Goal: Contribute content: Add original content to the website for others to see

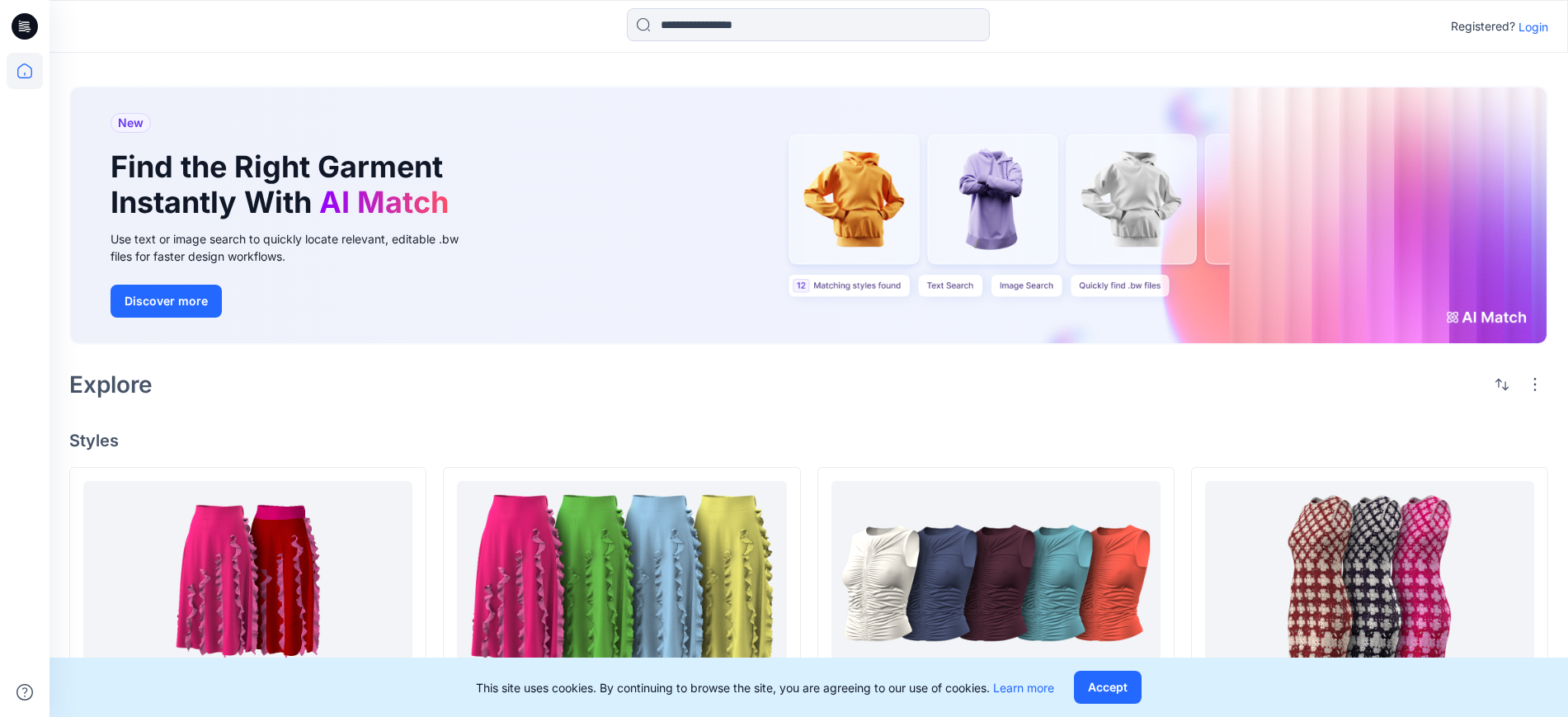
click at [1545, 18] on p "Login" at bounding box center [1533, 26] width 29 height 17
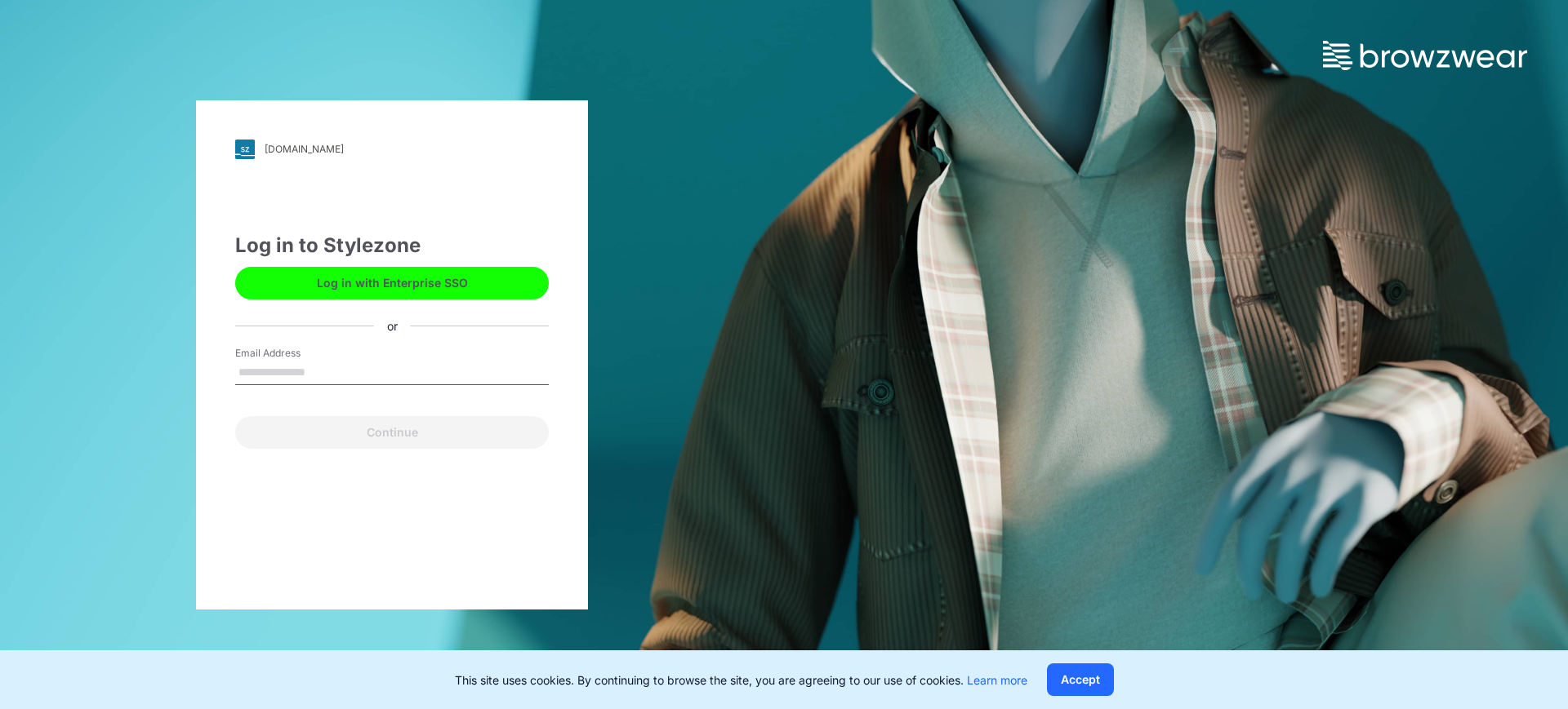
click at [410, 361] on input "Email Address" at bounding box center [391, 373] width 314 height 25
type input "**********"
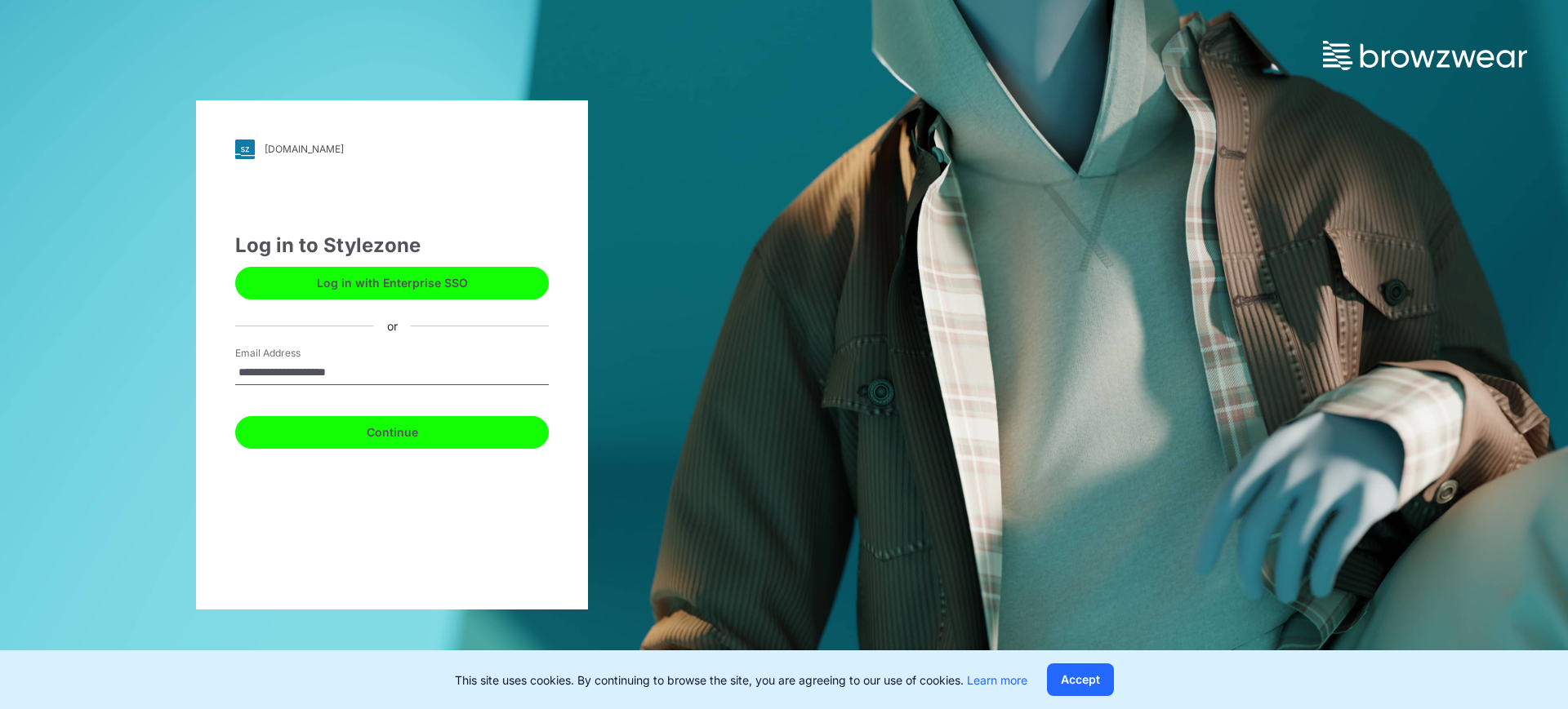
click at [356, 422] on button "Continue" at bounding box center [391, 432] width 314 height 33
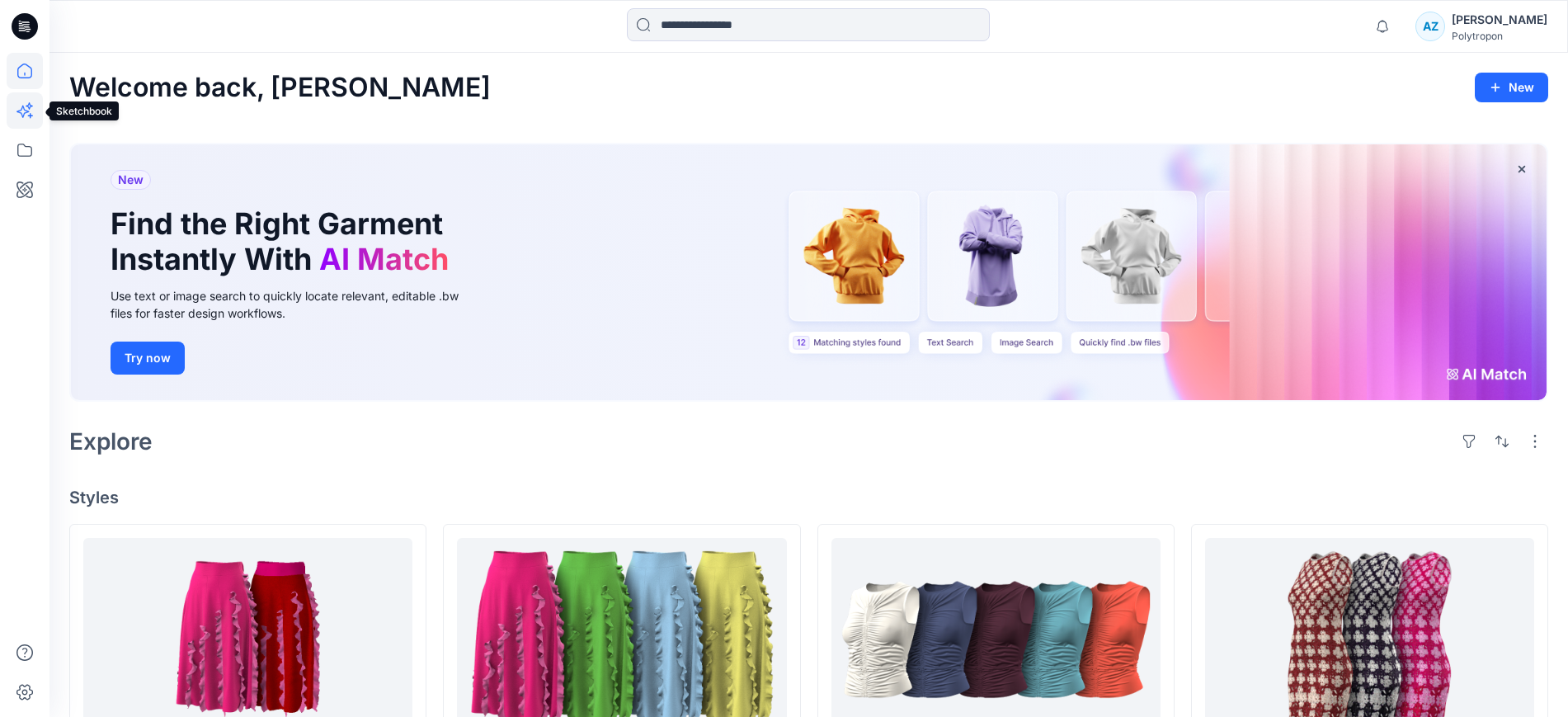
click at [31, 113] on icon at bounding box center [24, 111] width 37 height 37
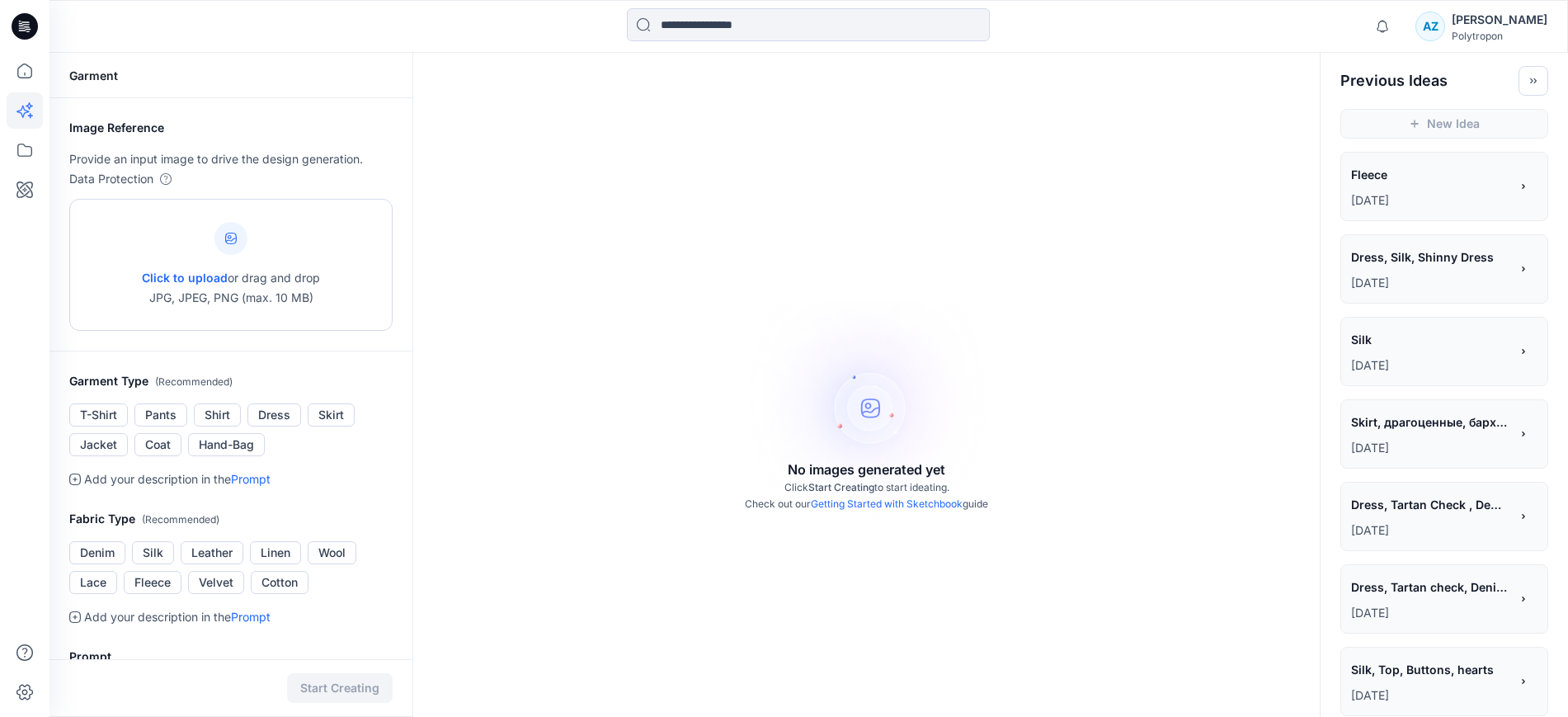
click at [162, 279] on span "Click to upload" at bounding box center [185, 278] width 86 height 14
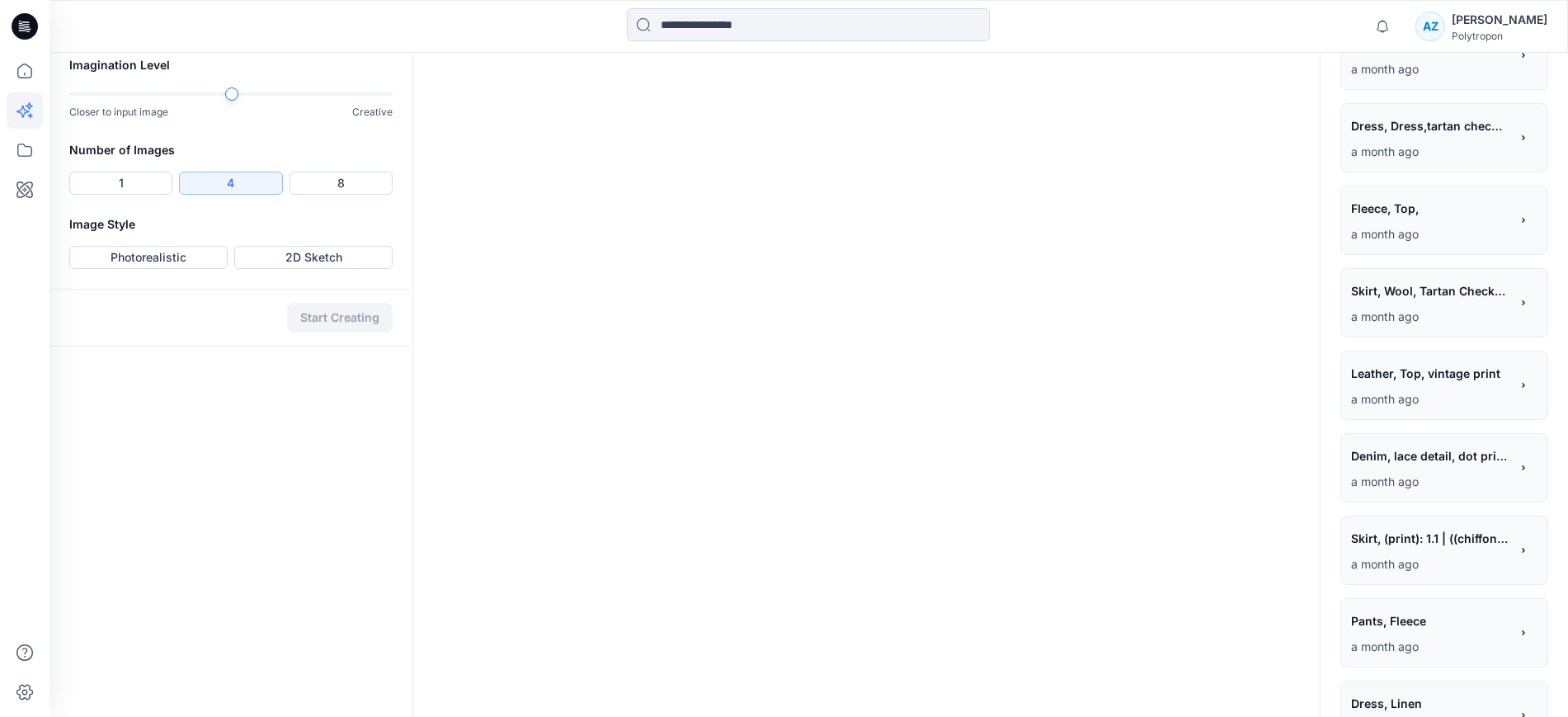
scroll to position [722, 0]
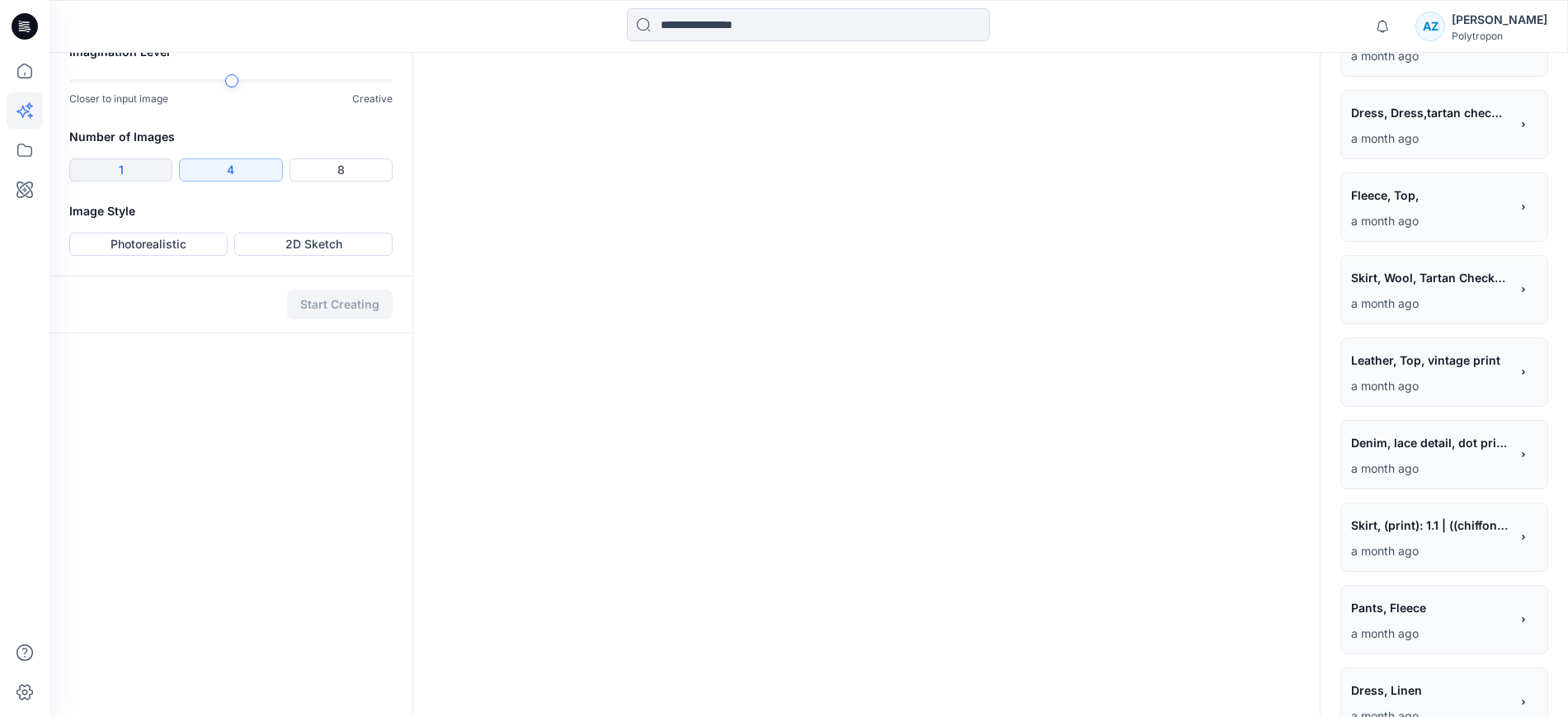
click at [134, 181] on button "1" at bounding box center [121, 170] width 104 height 23
click at [277, 256] on button "2D Sketch" at bounding box center [313, 245] width 158 height 23
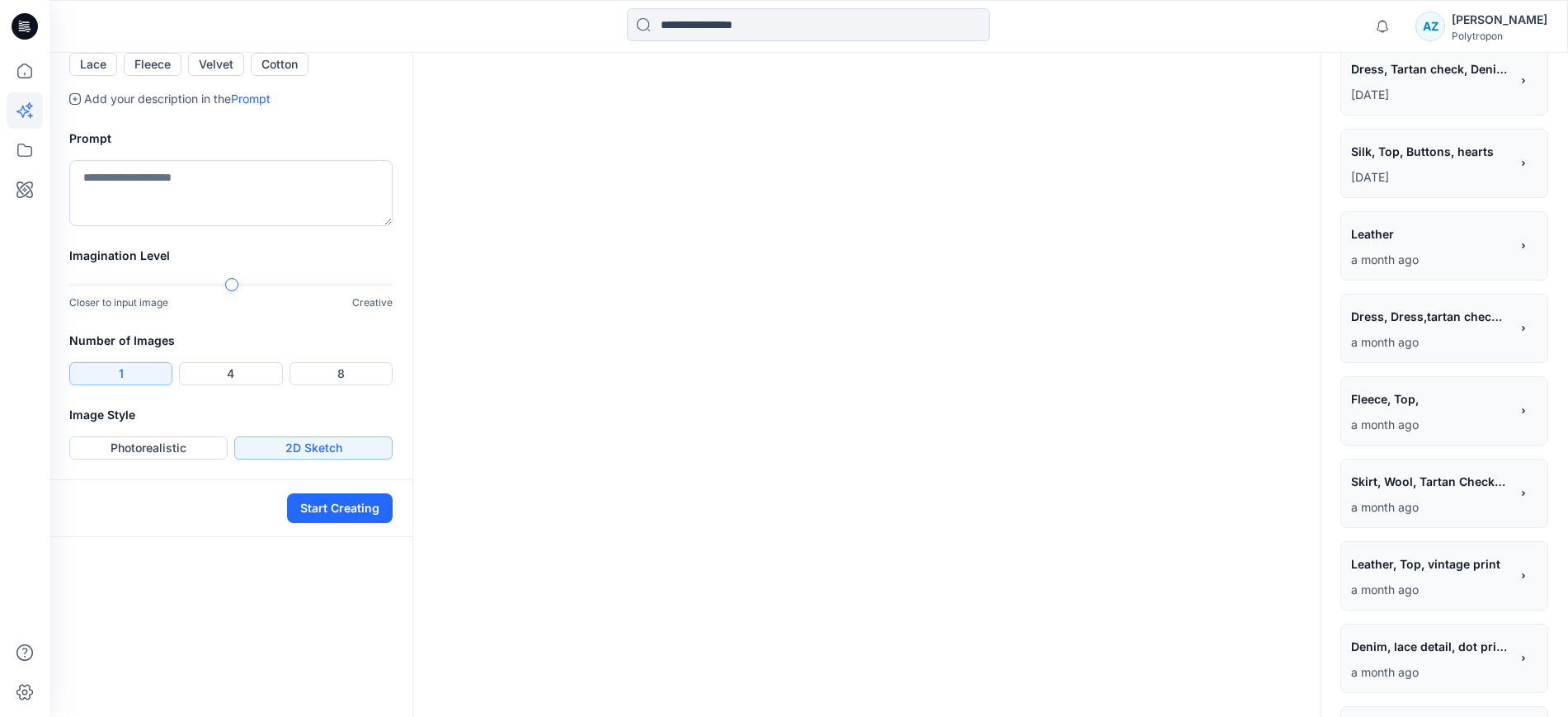
scroll to position [516, 0]
click at [26, 497] on div "Notifications Your style KL0002_K_Ruffled_Longsleeve_w_Lantern_Sleeve is ready …" at bounding box center [784, 388] width 1568 height 1809
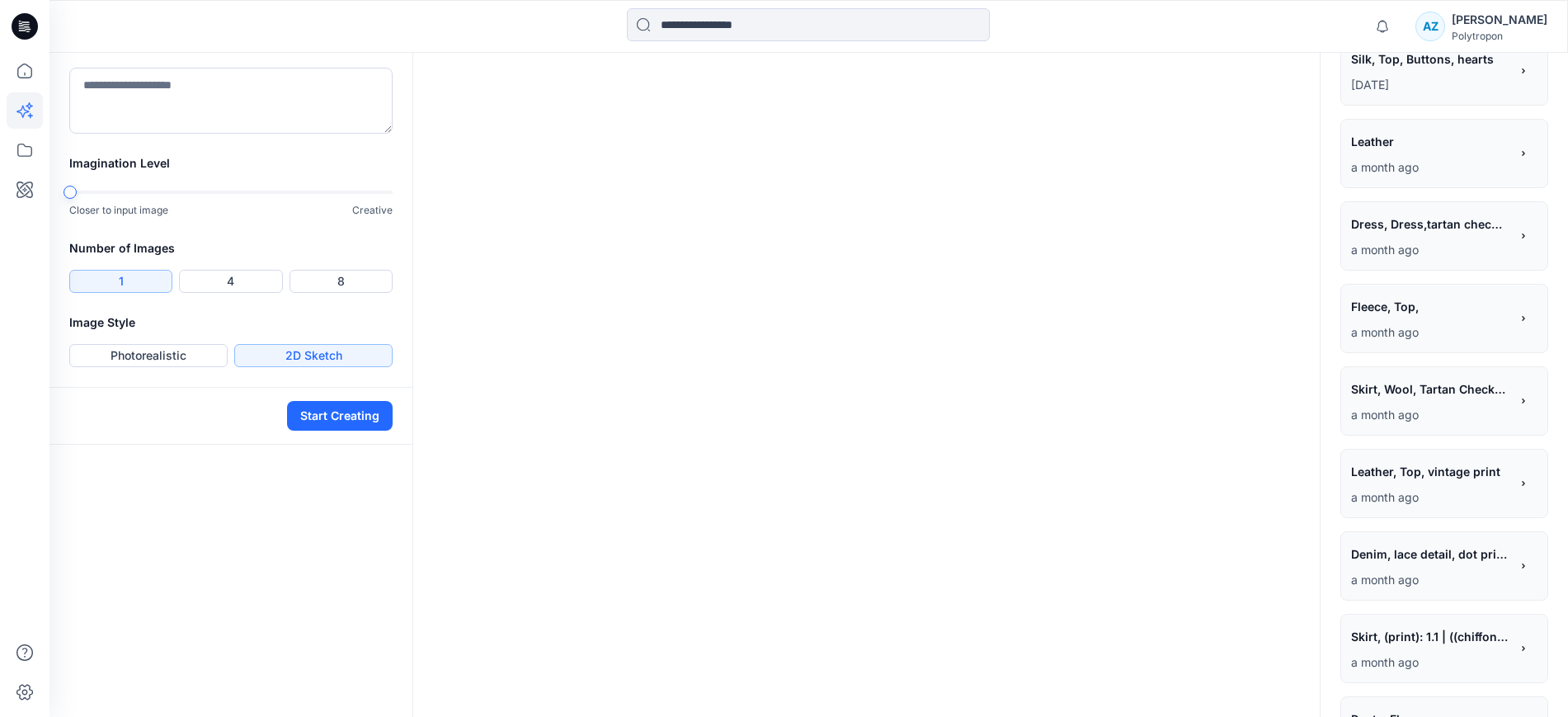
scroll to position [619, 0]
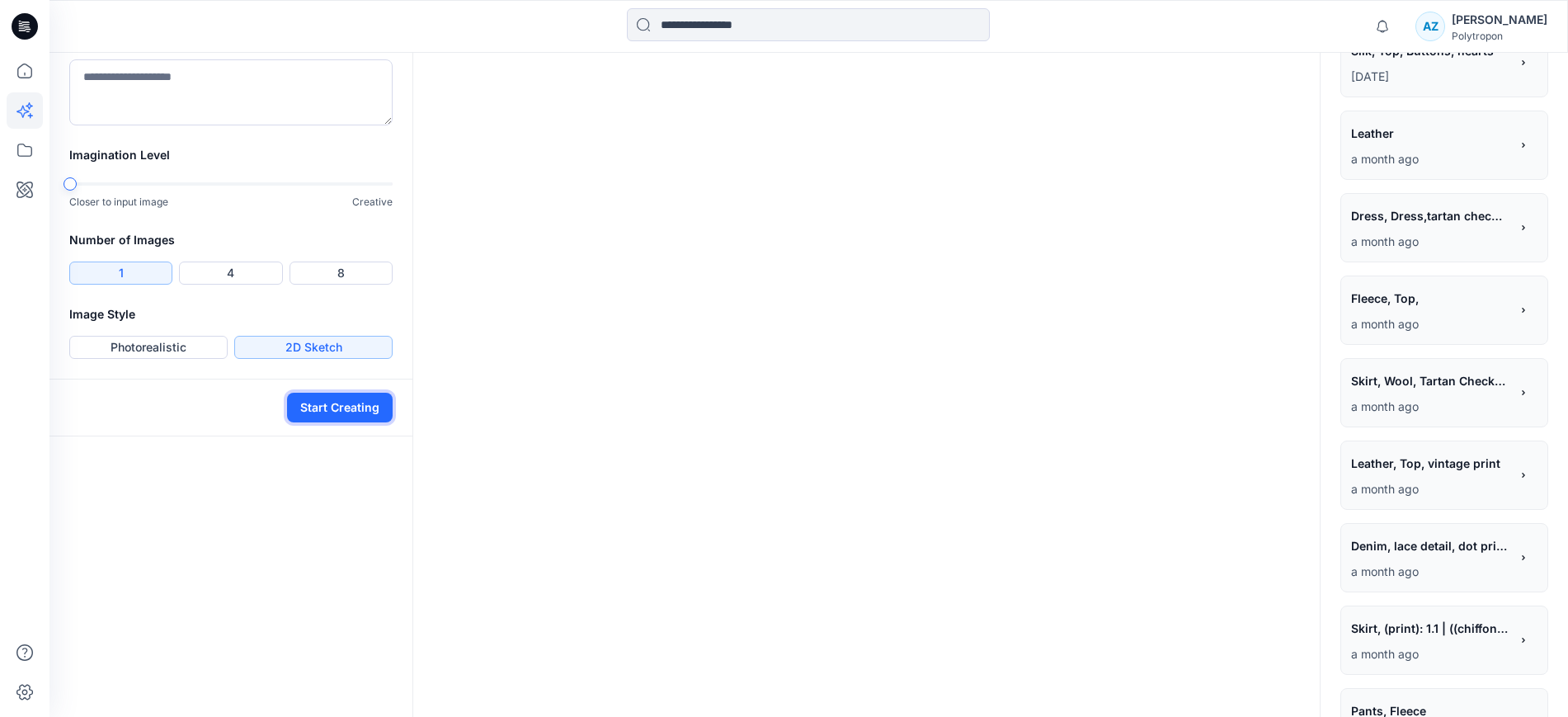
click at [341, 422] on button "Start Creating" at bounding box center [340, 407] width 105 height 29
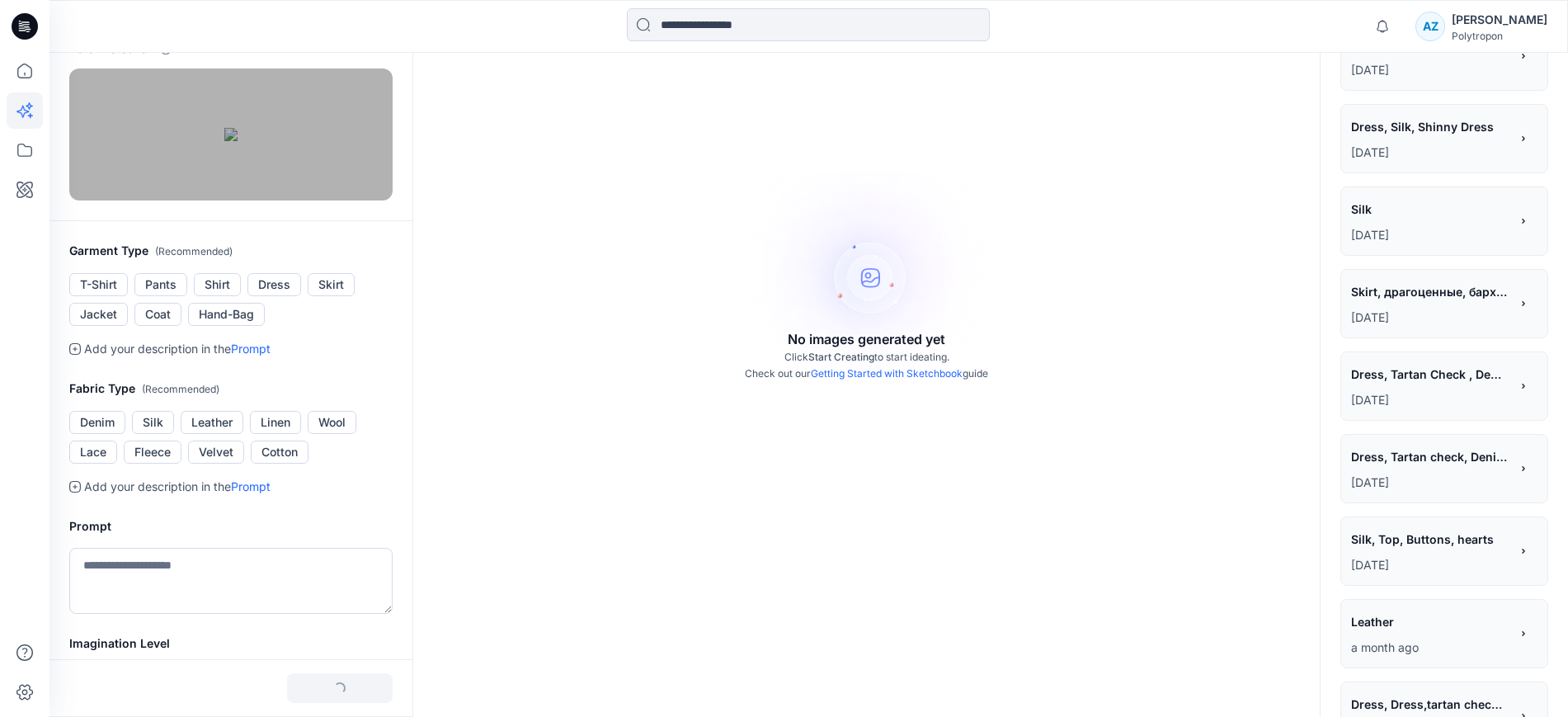
scroll to position [104, 0]
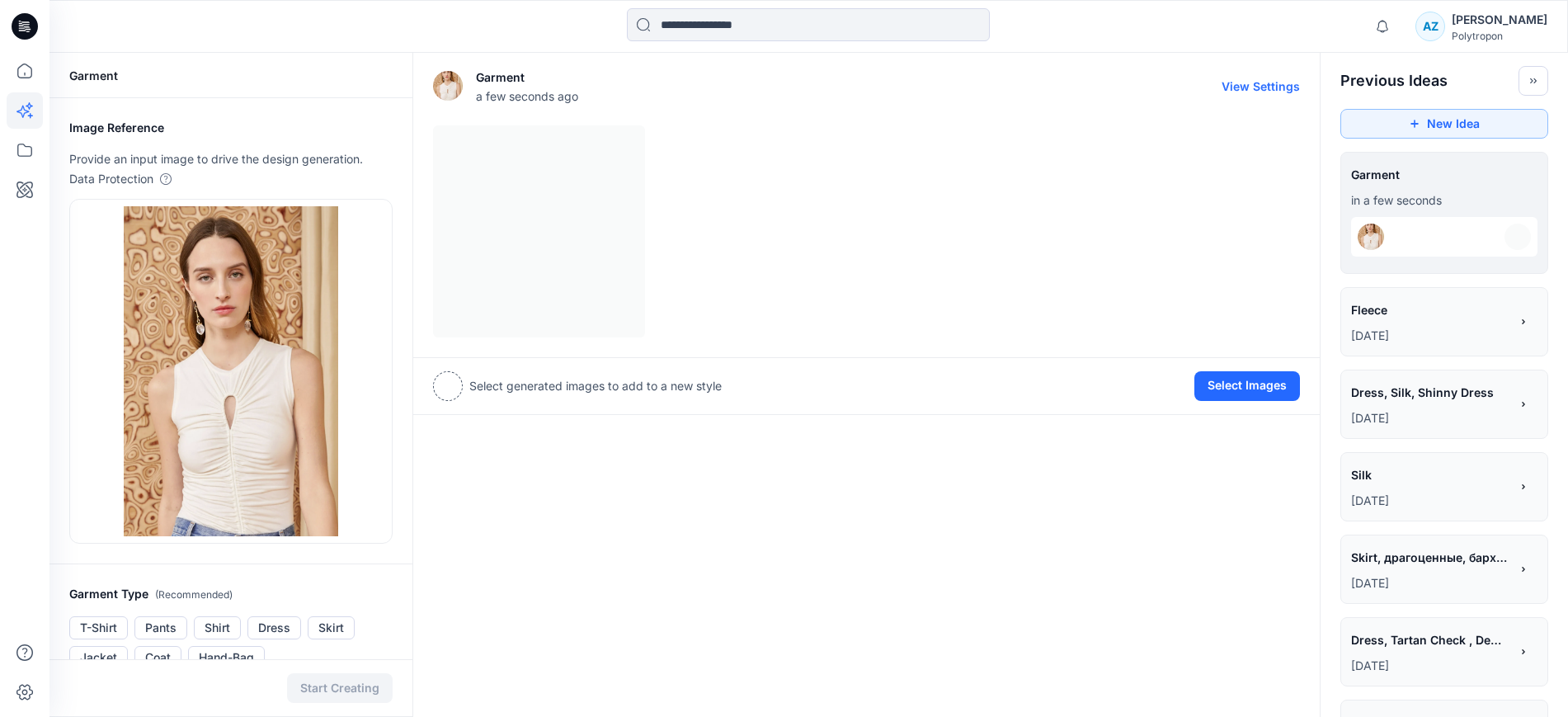
click at [578, 250] on div at bounding box center [867, 232] width 867 height 213
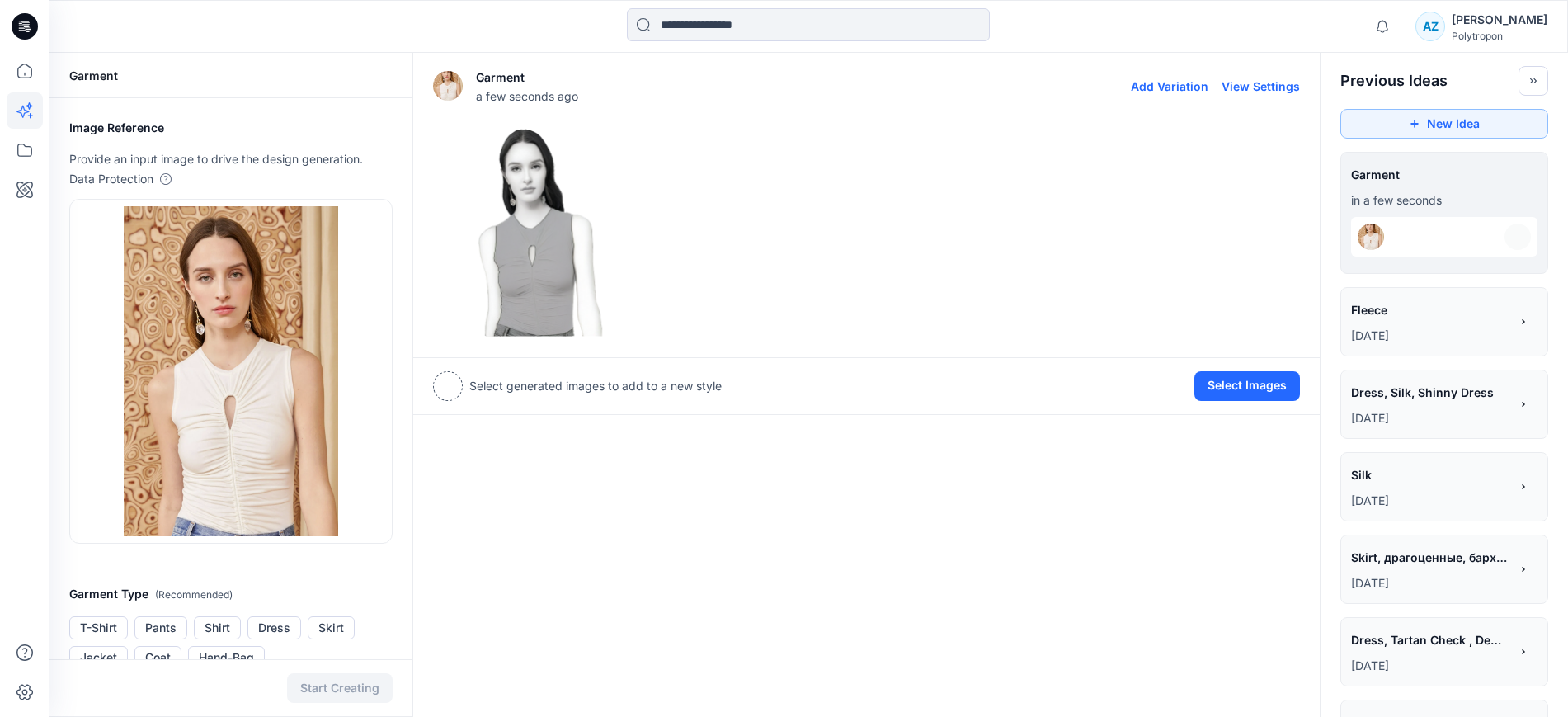
click at [578, 250] on img at bounding box center [539, 231] width 211 height 211
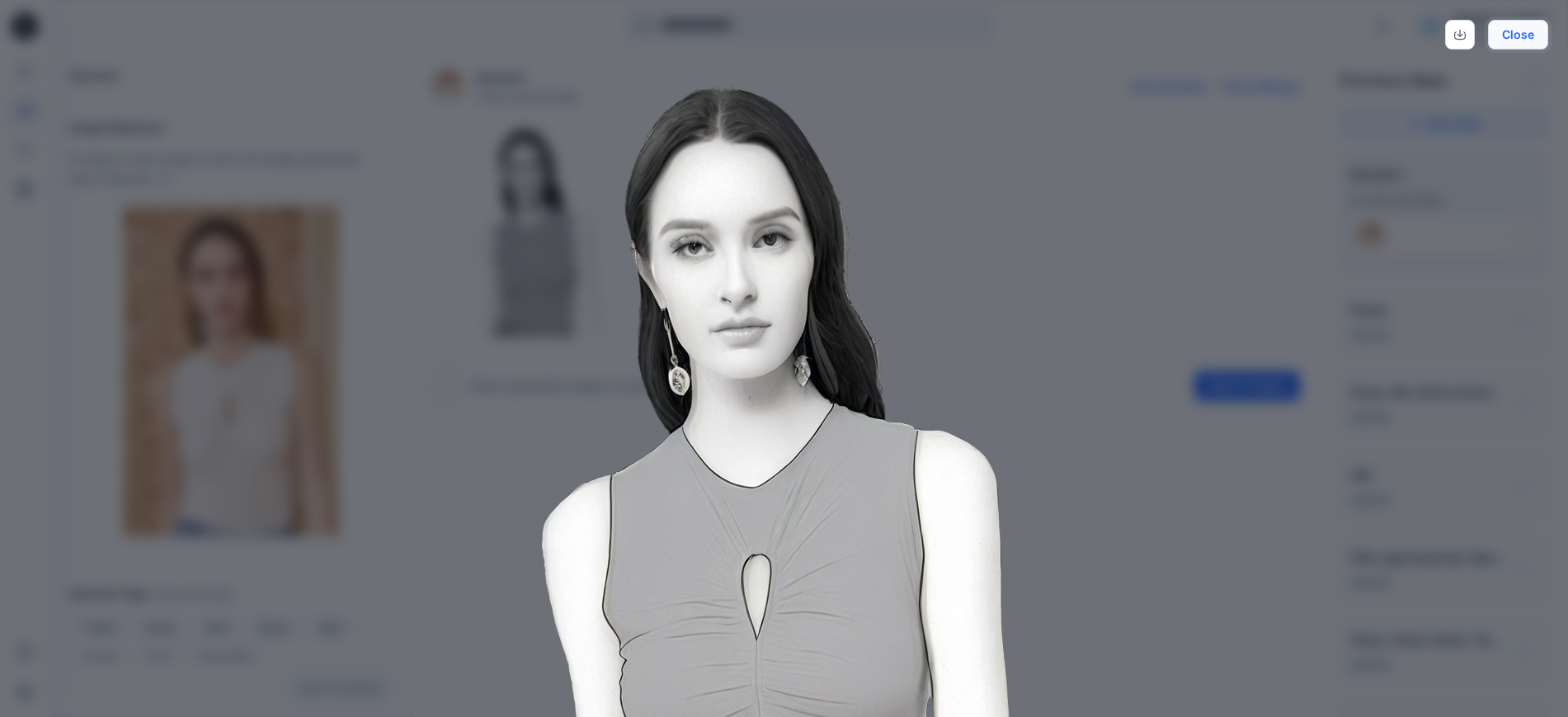
click at [1522, 36] on button "Close" at bounding box center [1518, 34] width 60 height 29
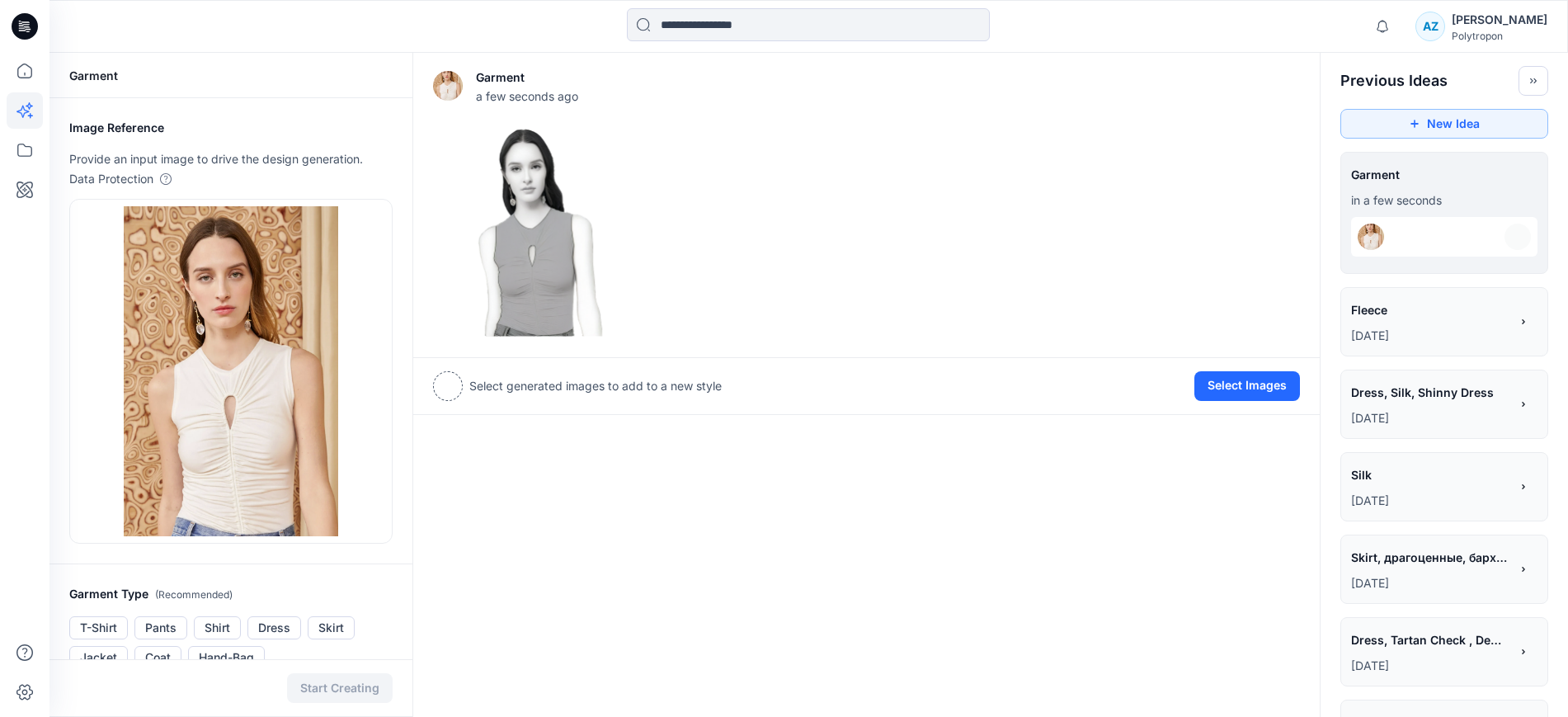
click at [0, 435] on div at bounding box center [24, 358] width 49 height 717
